Goal: Find specific page/section: Find specific page/section

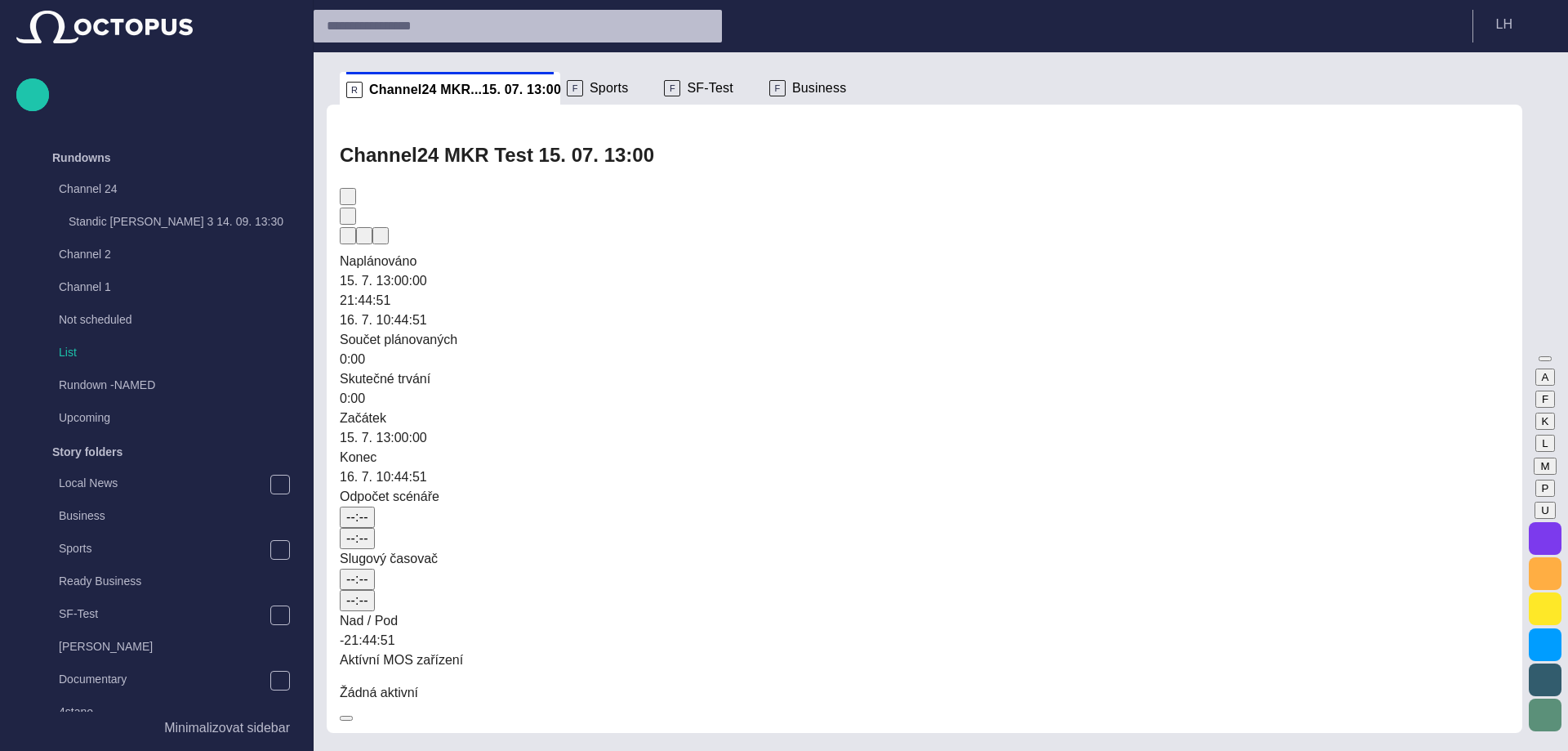
click at [273, 156] on span "main menu" at bounding box center [280, 158] width 13 height 13
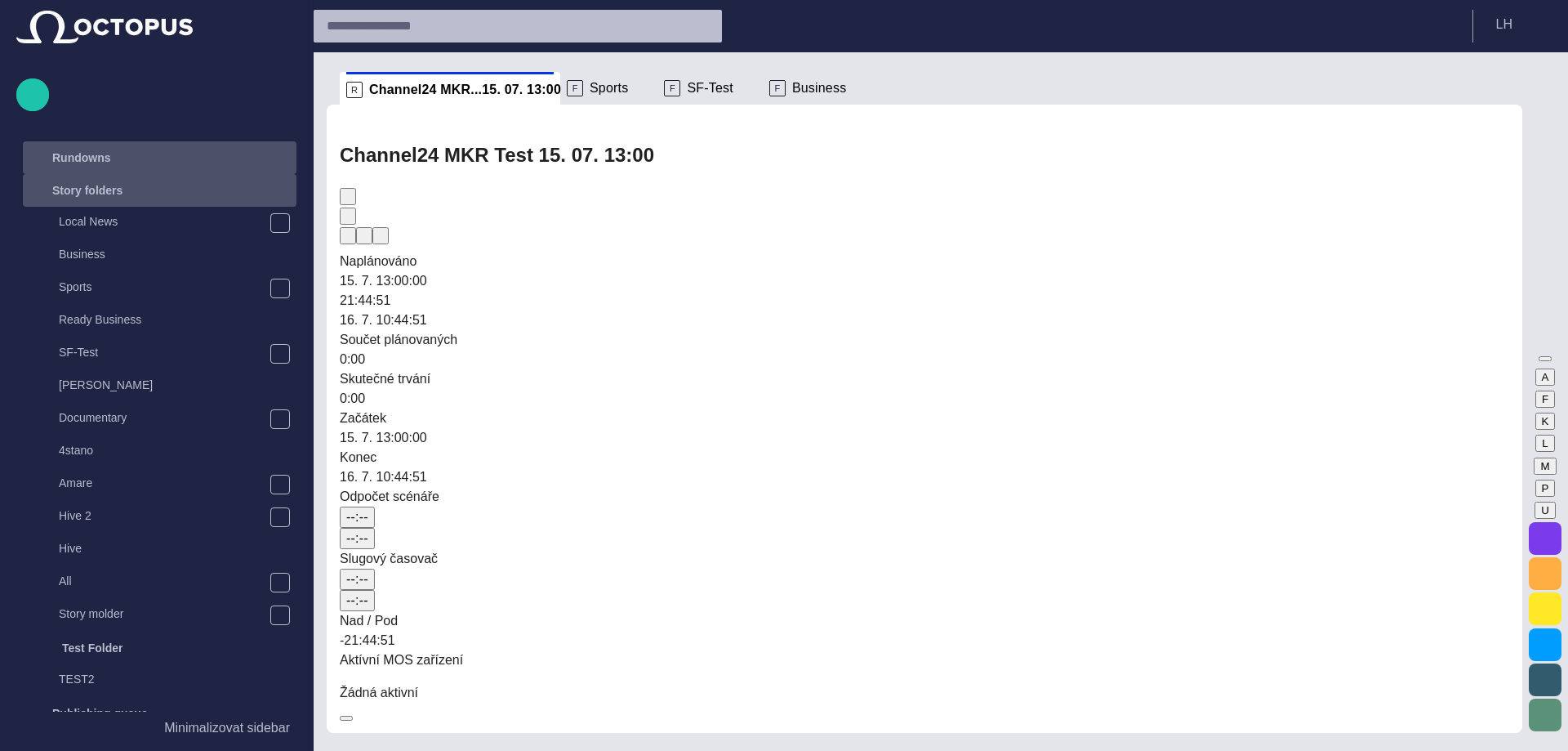
click at [274, 192] on span "main menu" at bounding box center [280, 191] width 13 height 13
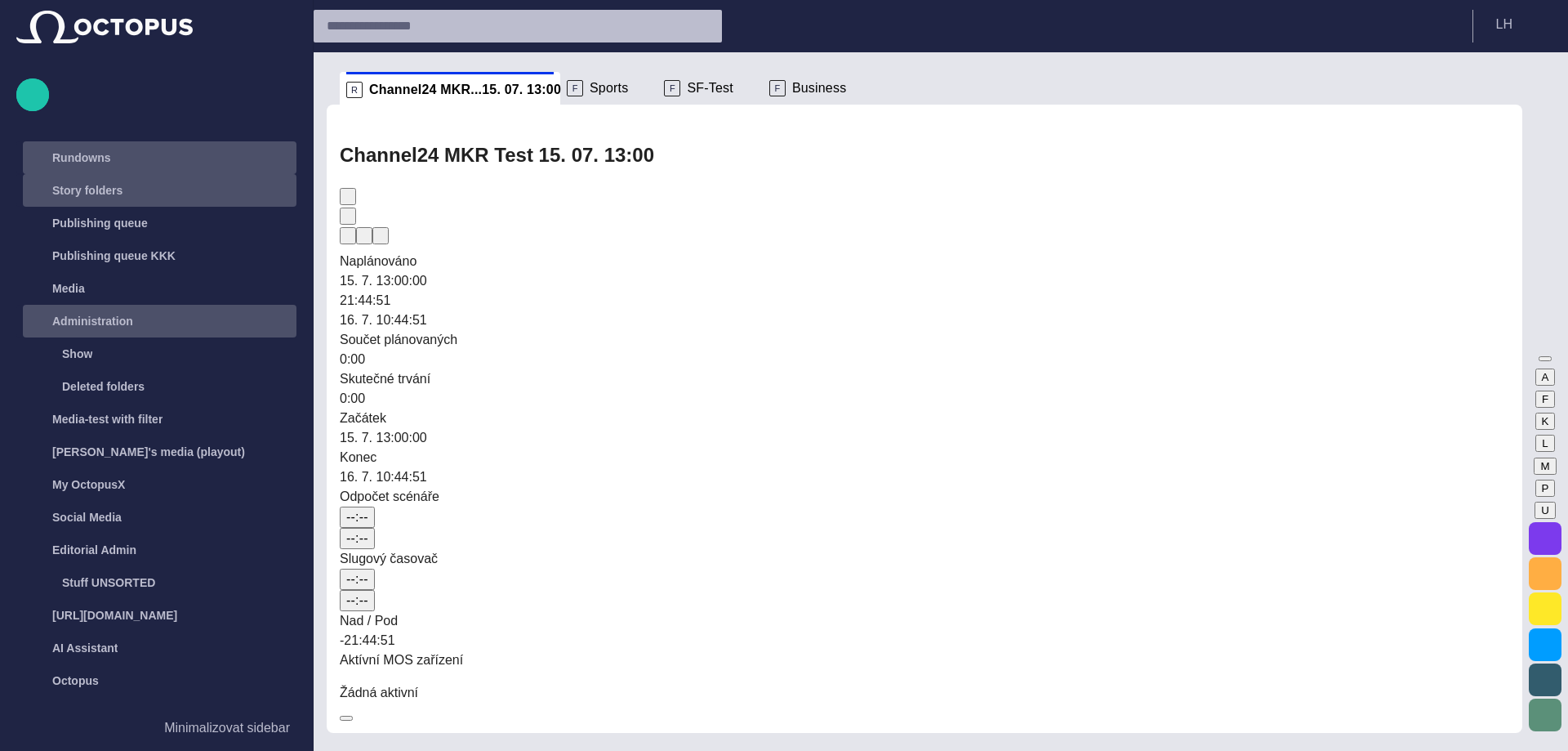
click at [276, 320] on span "main menu" at bounding box center [280, 321] width 13 height 13
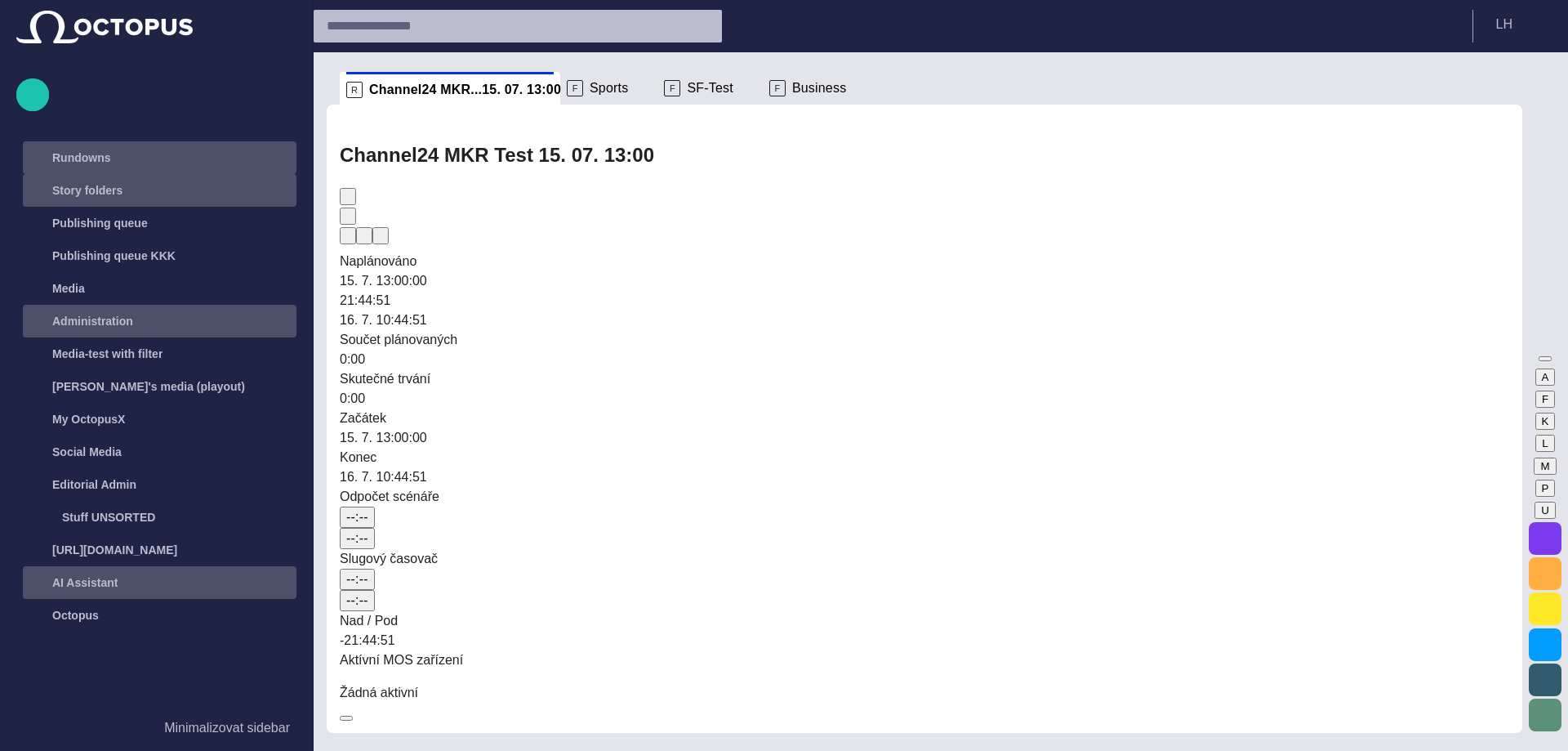
click at [167, 577] on div "AI Assistant" at bounding box center [161, 583] width 270 height 26
click at [610, 90] on span "Sports" at bounding box center [608, 88] width 38 height 17
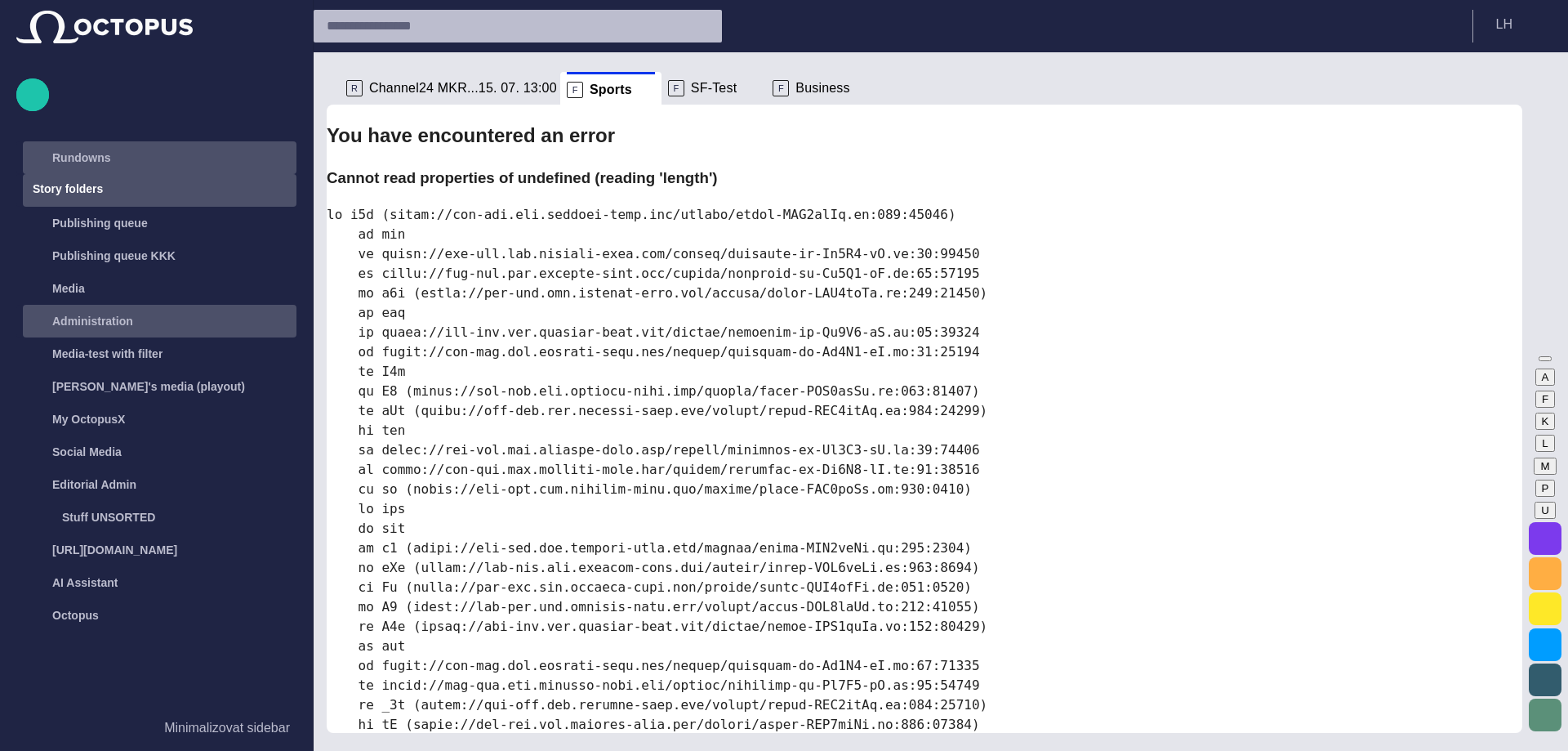
click at [697, 91] on span "SF-Test" at bounding box center [713, 88] width 46 height 17
click at [811, 91] on span "Business" at bounding box center [820, 88] width 54 height 17
click at [612, 86] on span "Sports" at bounding box center [608, 88] width 38 height 17
click at [487, 85] on span "Channel24 MKR...15. 07. 13:00" at bounding box center [463, 88] width 188 height 17
click at [1541, 541] on span "button" at bounding box center [1544, 538] width 20 height 20
